Goal: Task Accomplishment & Management: Complete application form

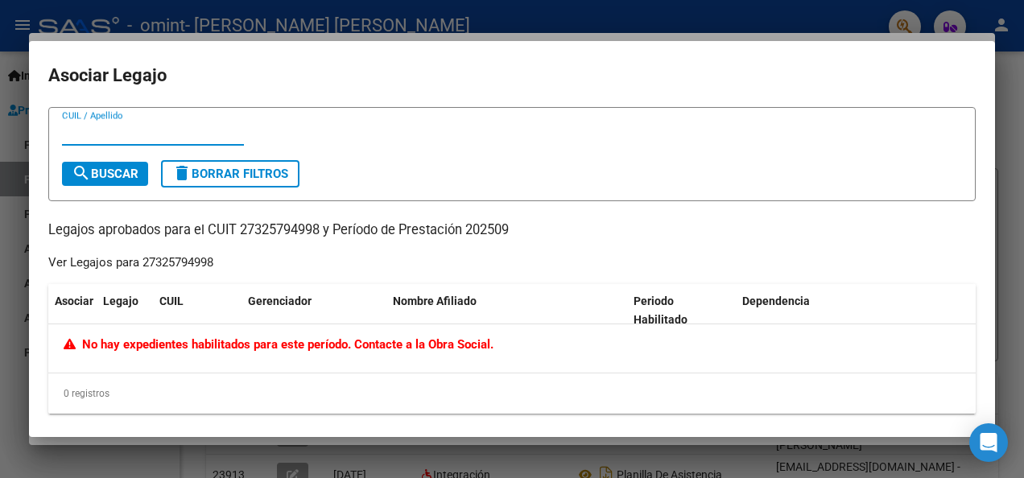
scroll to position [1355, 0]
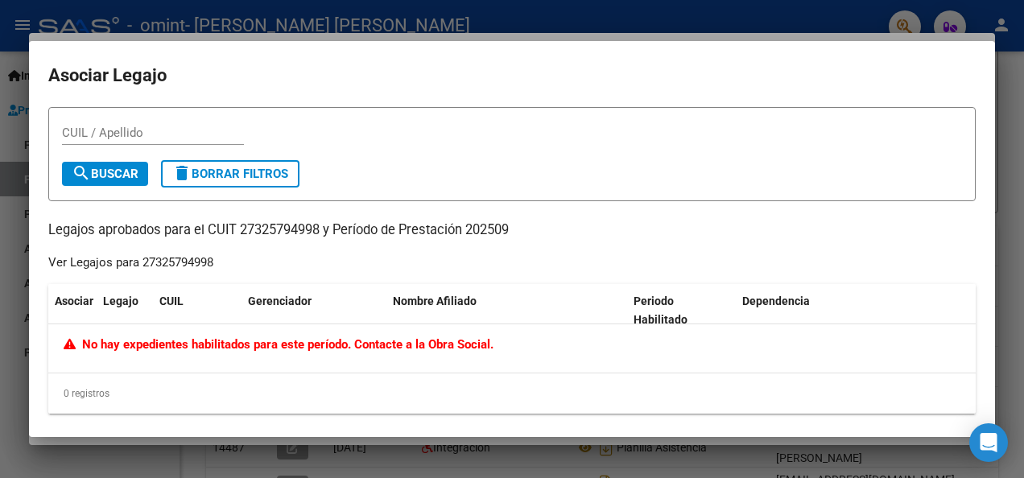
click at [1020, 155] on div at bounding box center [512, 239] width 1024 height 478
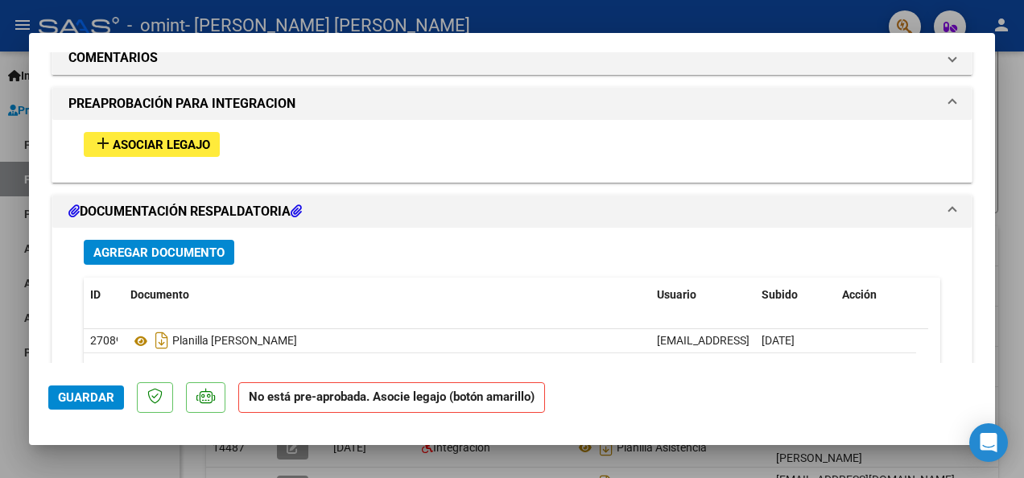
click at [6, 271] on div at bounding box center [512, 239] width 1024 height 478
type input "$ 0,00"
